Goal: Task Accomplishment & Management: Manage account settings

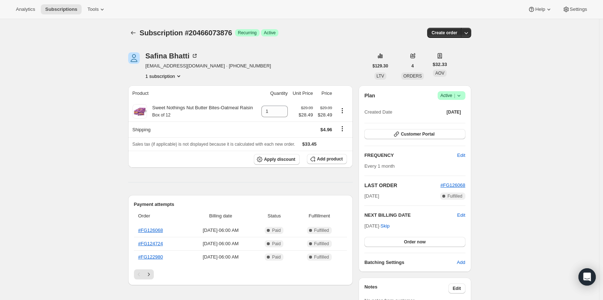
click at [457, 95] on icon at bounding box center [458, 95] width 7 height 7
click at [448, 121] on span "Cancel subscription" at bounding box center [453, 121] width 41 height 5
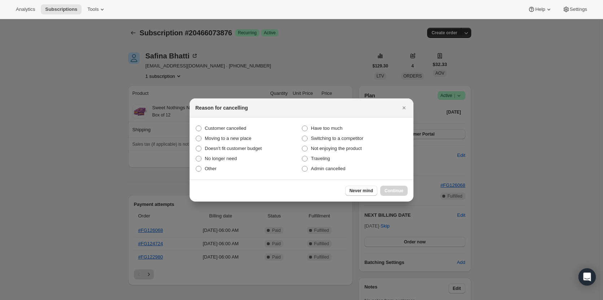
click at [241, 122] on section "Customer cancelled Have too much Moving to a new place Switching to a competito…" at bounding box center [302, 149] width 224 height 62
click at [239, 125] on label "Customer cancelled" at bounding box center [248, 128] width 106 height 10
click at [196, 126] on input "Customer cancelled" at bounding box center [196, 126] width 0 height 0
radio input "true"
click at [400, 189] on span "Continue" at bounding box center [393, 191] width 19 height 6
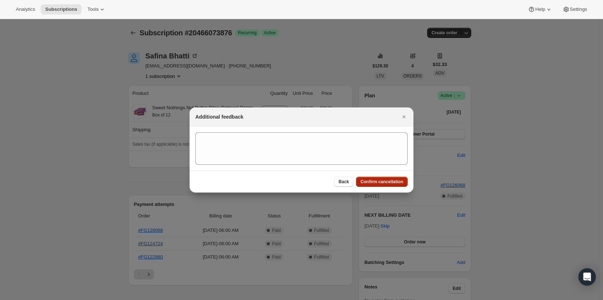
click at [391, 178] on button "Confirm cancellation" at bounding box center [382, 182] width 52 height 10
